Goal: Information Seeking & Learning: Learn about a topic

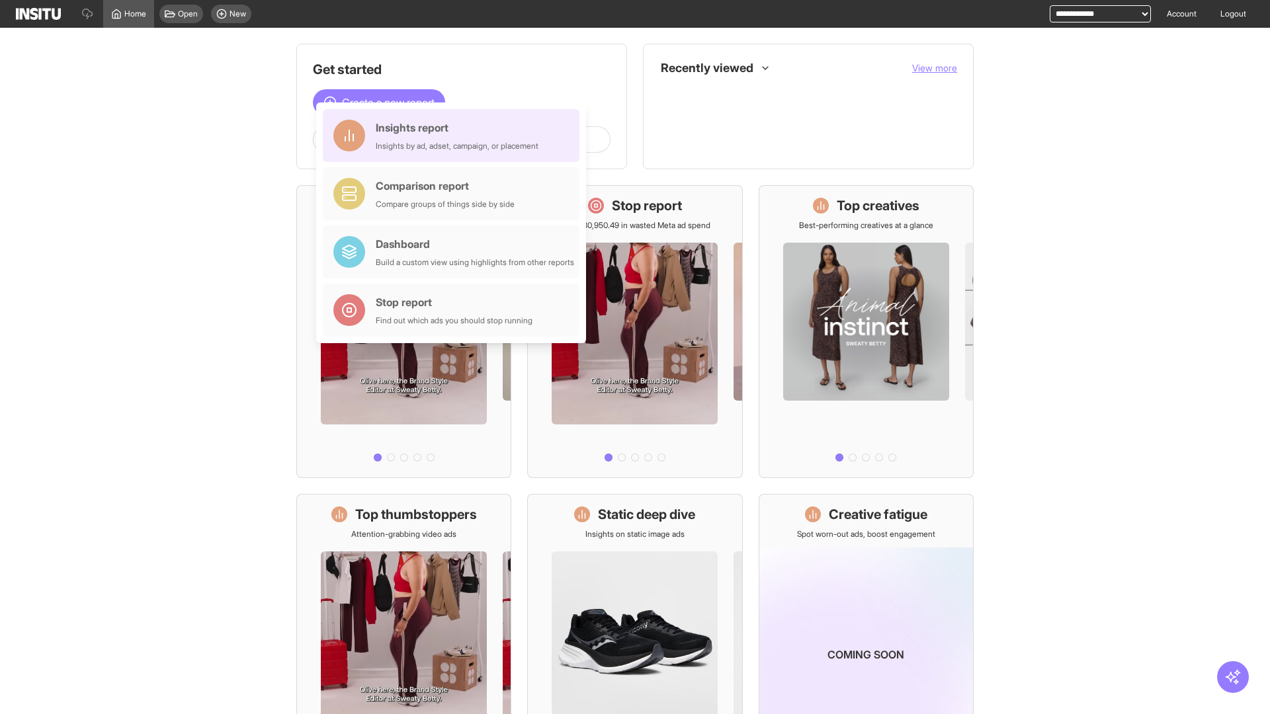
click at [454, 136] on div "Insights report Insights by ad, adset, campaign, or placement" at bounding box center [457, 136] width 163 height 32
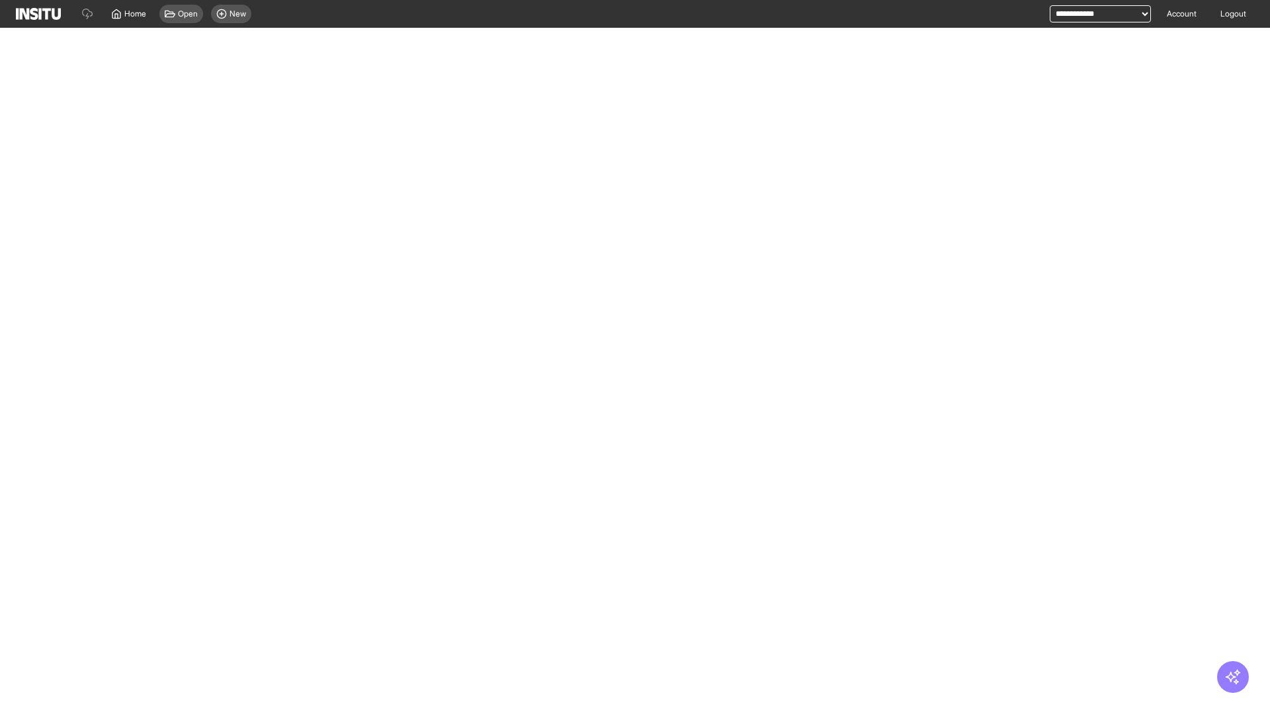
select select "**"
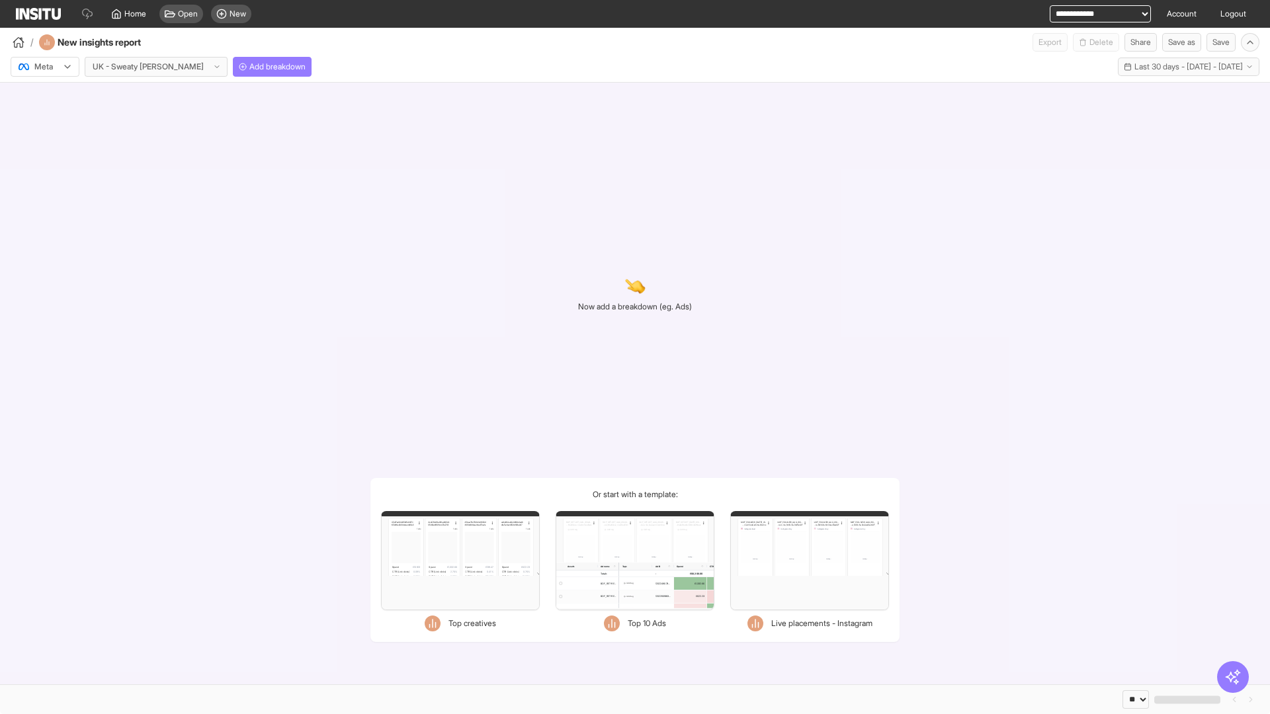
click at [45, 67] on div at bounding box center [35, 66] width 37 height 13
